Goal: Check status: Check status

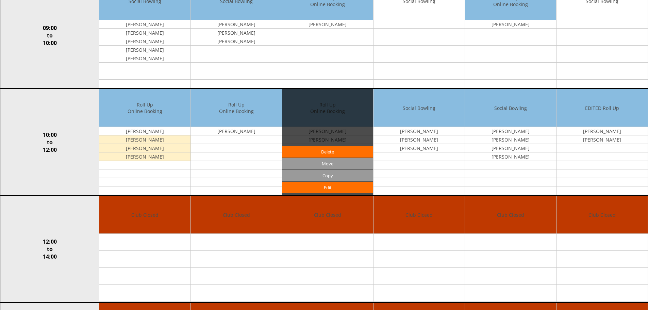
scroll to position [34, 0]
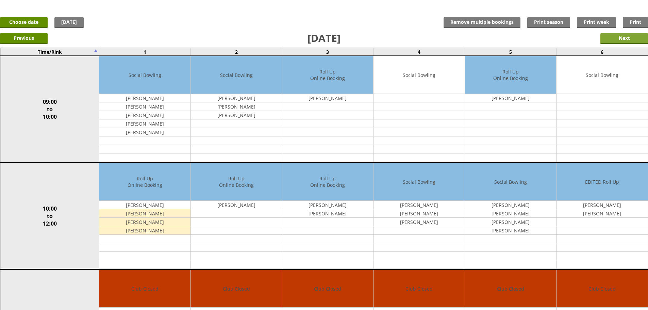
click at [627, 37] on input "Next" at bounding box center [625, 38] width 48 height 11
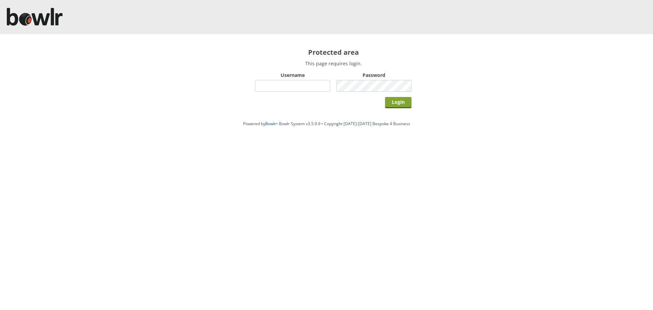
type input "hornseaindoorbowlsclub"
click at [393, 102] on input "Login" at bounding box center [398, 102] width 27 height 11
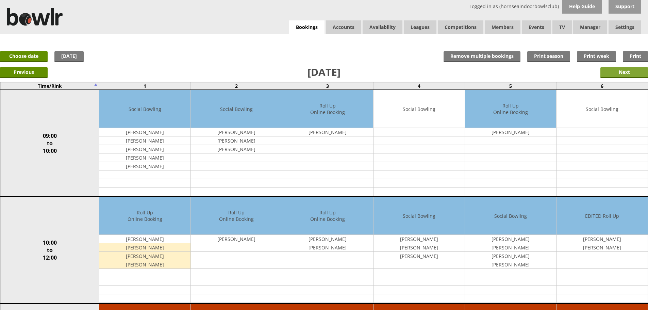
click at [630, 72] on input "Next" at bounding box center [625, 72] width 48 height 11
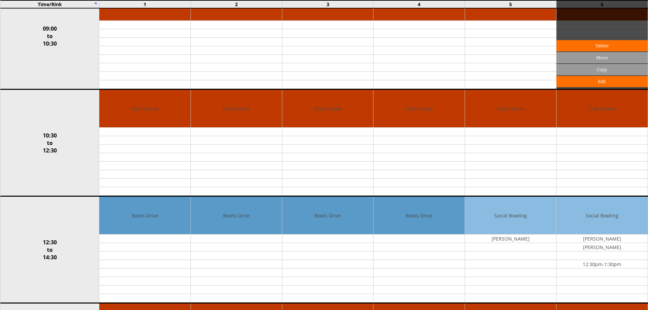
scroll to position [34, 0]
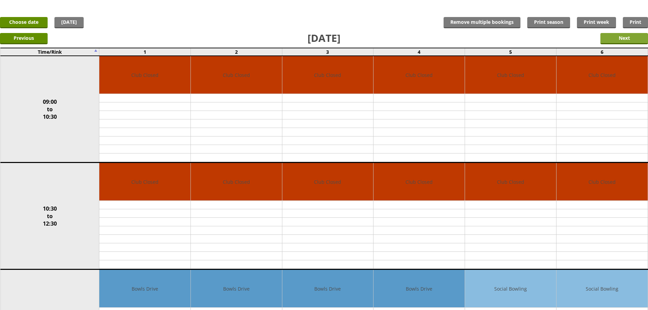
click at [619, 38] on input "Next" at bounding box center [625, 38] width 48 height 11
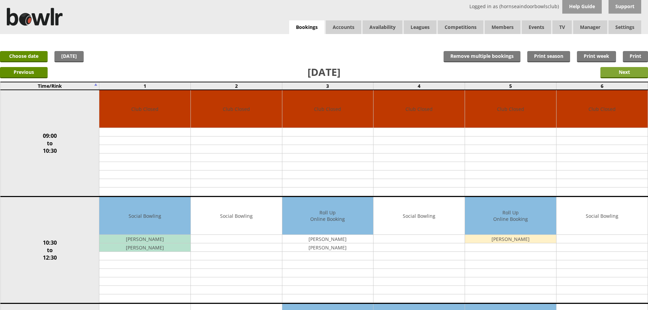
click at [622, 73] on input "Next" at bounding box center [625, 72] width 48 height 11
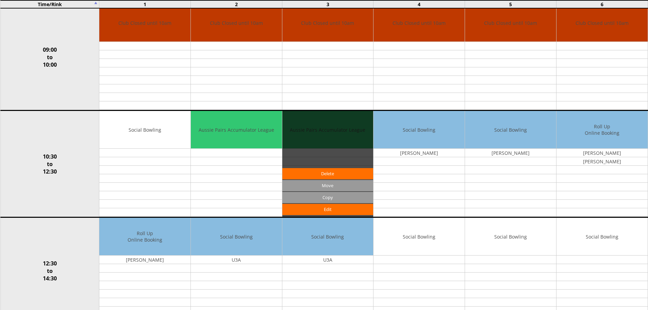
scroll to position [45, 0]
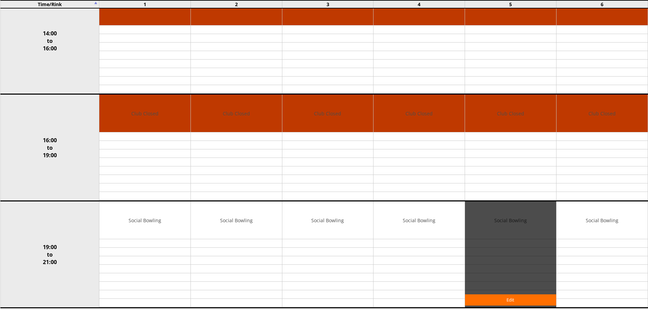
scroll to position [487, 0]
